Goal: Information Seeking & Learning: Learn about a topic

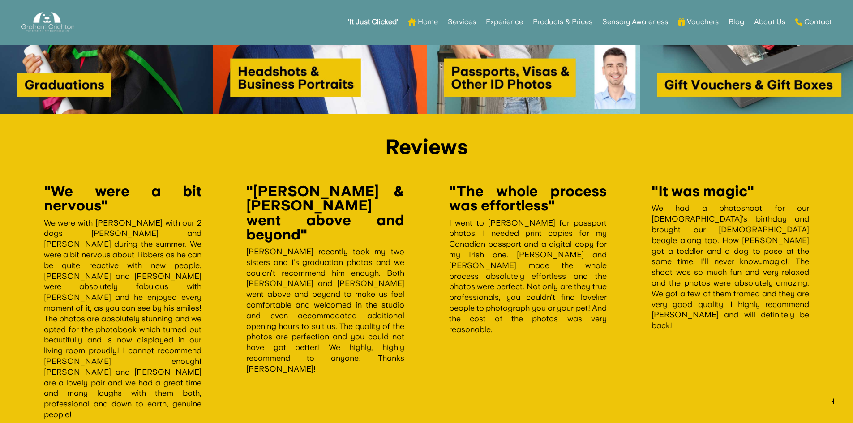
scroll to position [1522, 0]
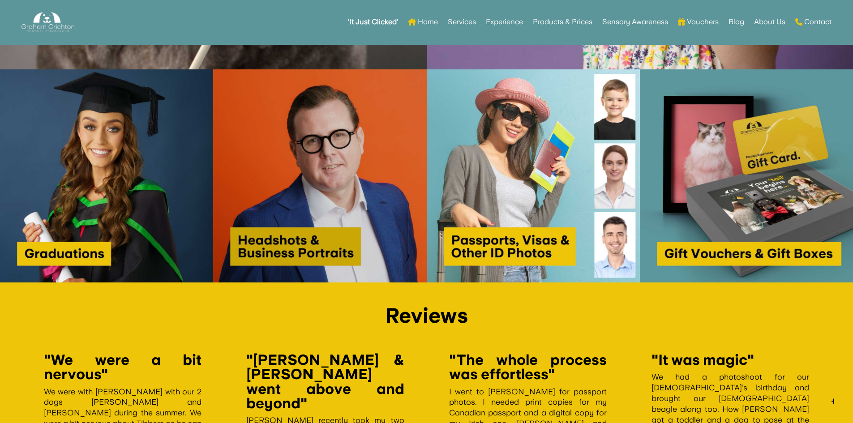
click at [345, 134] on img at bounding box center [319, 175] width 213 height 213
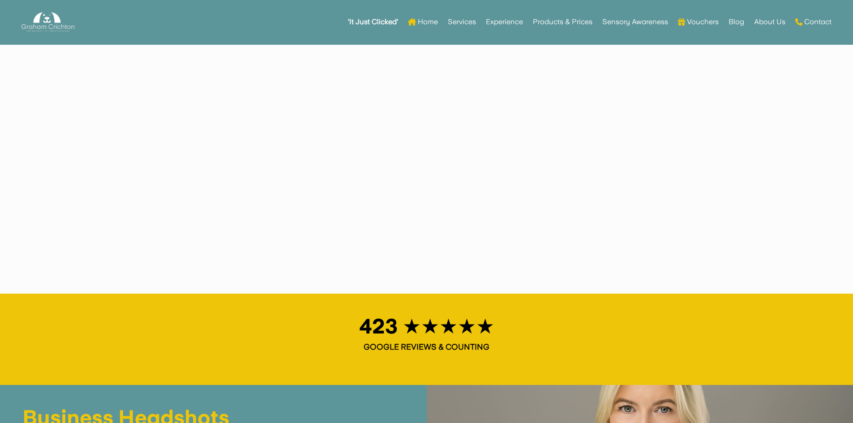
scroll to position [1101, 0]
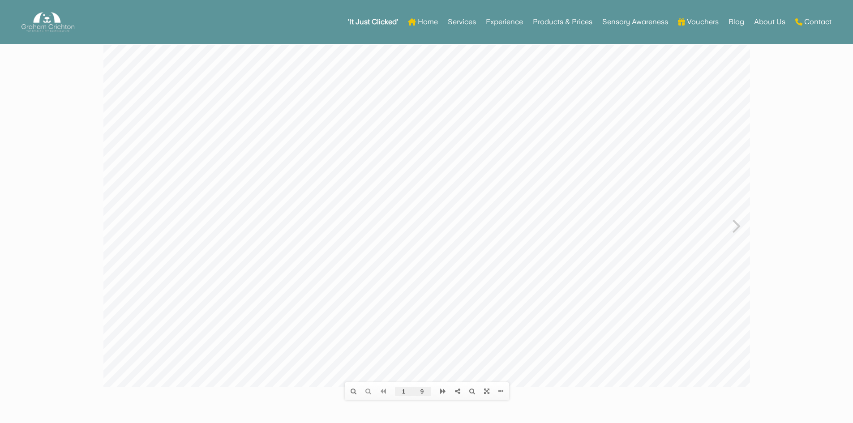
scroll to position [45, 0]
drag, startPoint x: 527, startPoint y: 386, endPoint x: 137, endPoint y: 345, distance: 392.9
click at [161, 344] on div at bounding box center [426, 231] width 646 height 341
drag, startPoint x: 633, startPoint y: 378, endPoint x: 278, endPoint y: 340, distance: 356.9
click at [322, 340] on div at bounding box center [426, 231] width 646 height 341
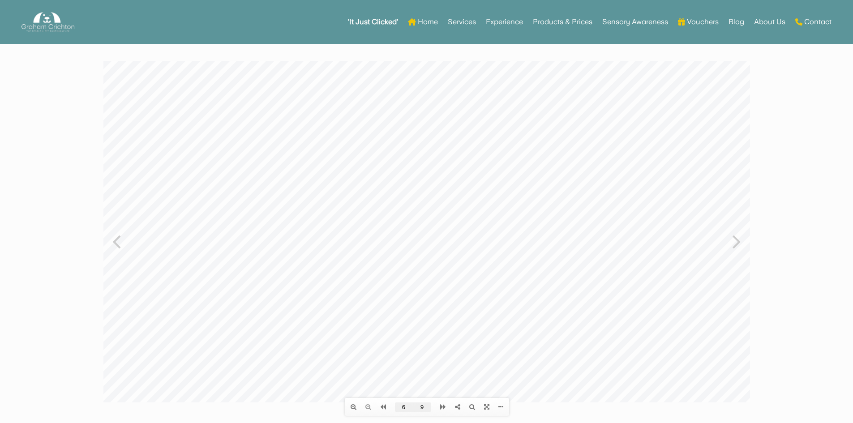
drag, startPoint x: 635, startPoint y: 375, endPoint x: 182, endPoint y: 337, distance: 454.9
click at [191, 336] on div at bounding box center [426, 231] width 646 height 341
drag, startPoint x: 637, startPoint y: 378, endPoint x: 148, endPoint y: 336, distance: 491.5
click at [159, 335] on div at bounding box center [426, 231] width 646 height 341
drag, startPoint x: 218, startPoint y: 367, endPoint x: 580, endPoint y: 367, distance: 361.2
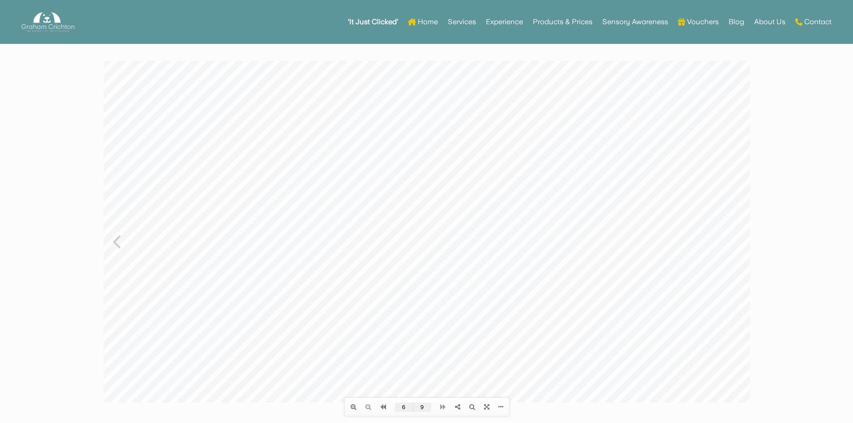
click at [554, 367] on div at bounding box center [426, 231] width 646 height 341
drag, startPoint x: 218, startPoint y: 368, endPoint x: 486, endPoint y: 365, distance: 268.1
click at [480, 366] on div at bounding box center [426, 231] width 646 height 341
drag, startPoint x: 238, startPoint y: 350, endPoint x: 432, endPoint y: 350, distance: 193.8
click at [432, 350] on div at bounding box center [426, 231] width 646 height 341
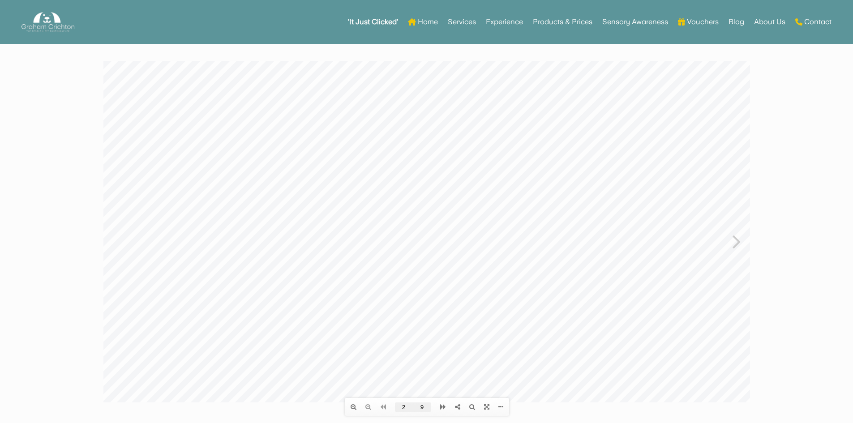
drag, startPoint x: 238, startPoint y: 368, endPoint x: 508, endPoint y: 357, distance: 270.1
click at [483, 358] on div at bounding box center [426, 231] width 646 height 341
type input "1"
